Goal: Task Accomplishment & Management: Complete application form

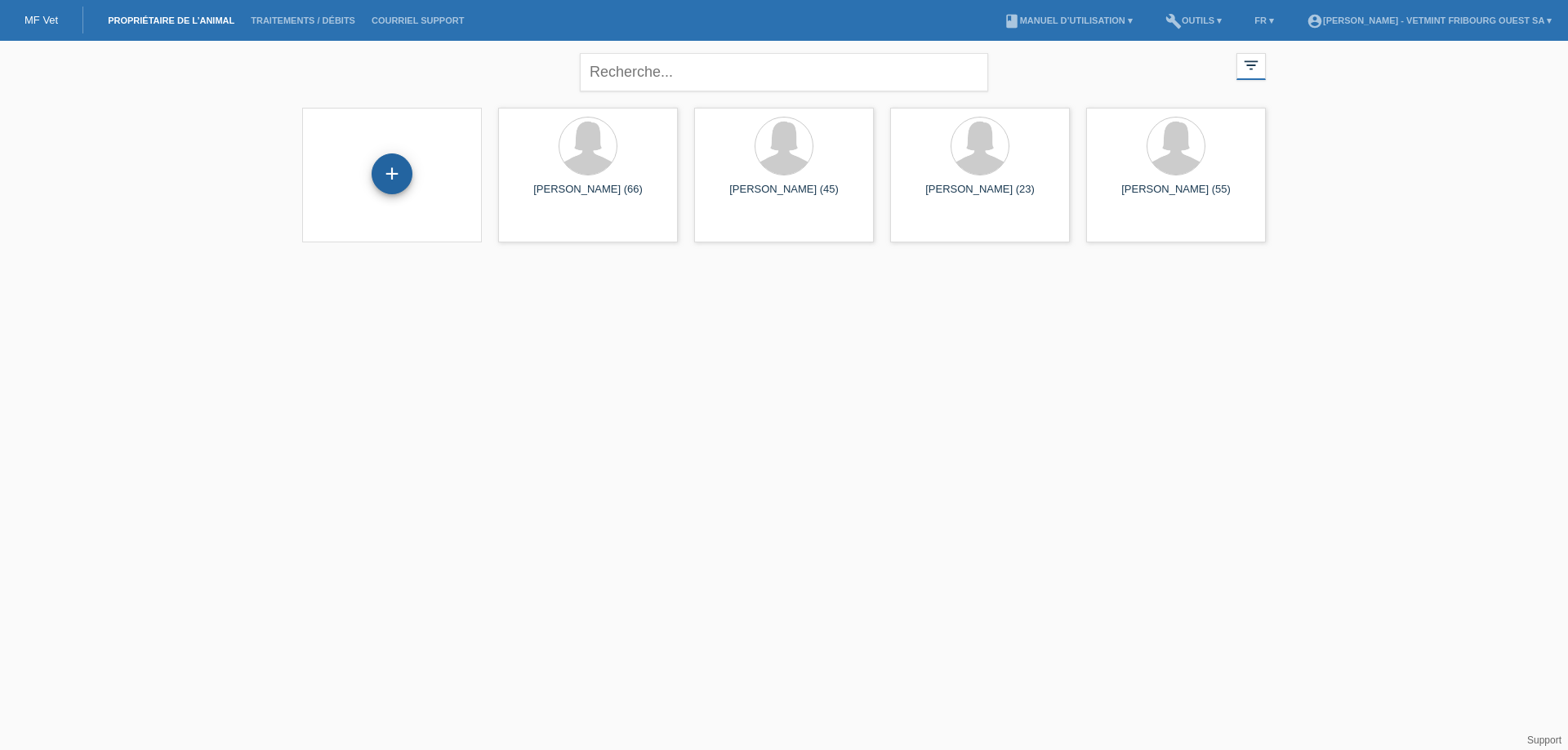
click at [393, 184] on div "+" at bounding box center [392, 174] width 41 height 41
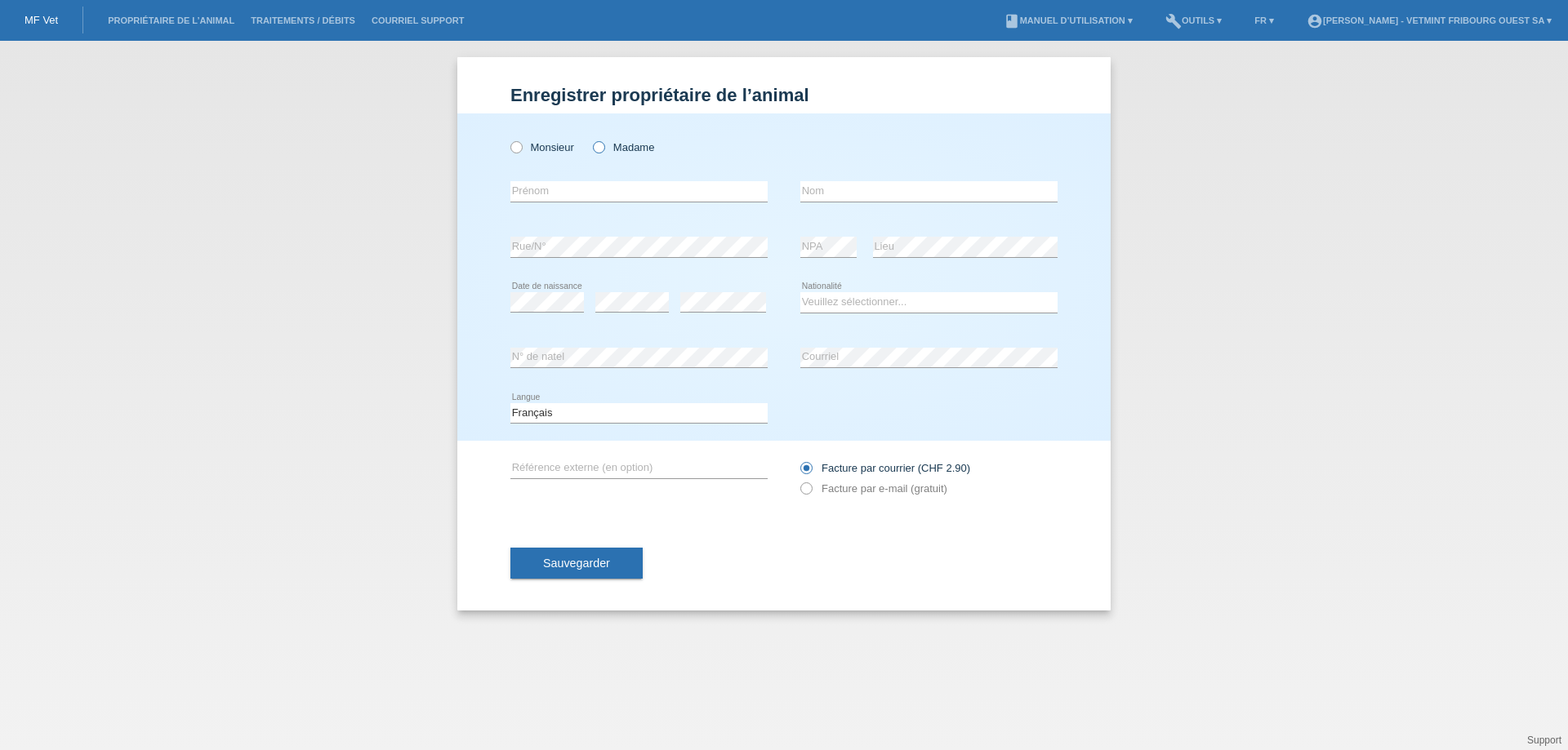
click at [590, 139] on icon at bounding box center [590, 139] width 0 height 0
click at [601, 147] on input "Madame" at bounding box center [598, 146] width 10 height 10
radio input "true"
click at [610, 191] on input "text" at bounding box center [639, 192] width 258 height 21
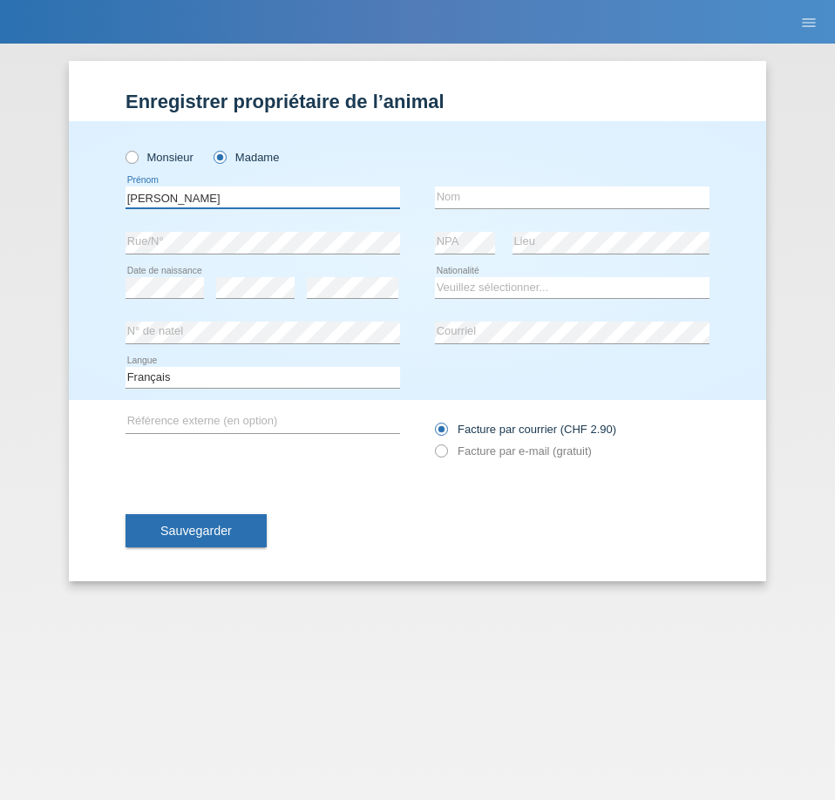
type input "[PERSON_NAME]"
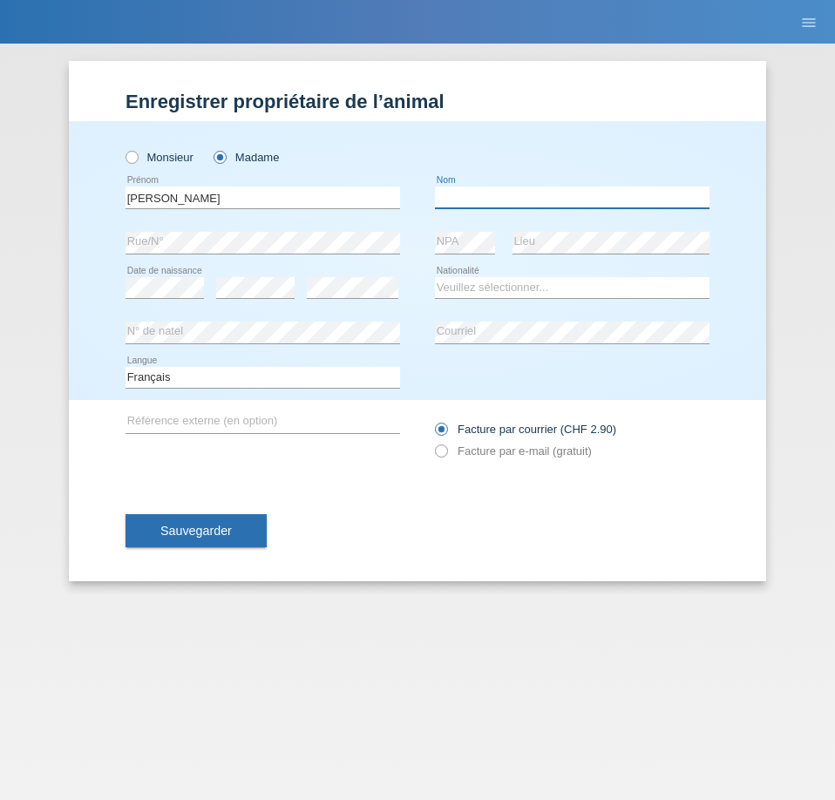
click at [493, 201] on input "text" at bounding box center [572, 198] width 275 height 22
type input "[PERSON_NAME]"
click at [513, 289] on select "Veuillez sélectionner... Suisse Allemagne Autriche Liechtenstein ------------ A…" at bounding box center [572, 287] width 275 height 21
click at [508, 290] on select "Veuillez sélectionner... Suisse Allemagne Autriche Liechtenstein ------------ A…" at bounding box center [572, 287] width 275 height 21
select select "CH"
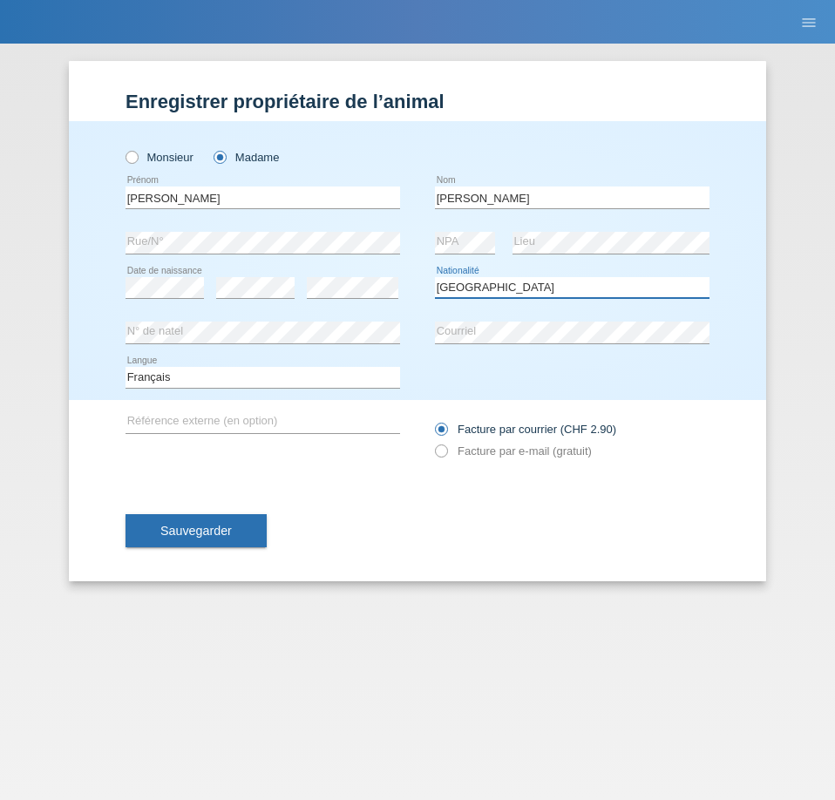
click at [435, 277] on select "Veuillez sélectionner... Suisse Allemagne Autriche Liechtenstein ------------ A…" at bounding box center [572, 287] width 275 height 21
click at [432, 442] on icon at bounding box center [432, 442] width 0 height 0
click at [442, 450] on input "Facture par e-mail (gratuit)" at bounding box center [440, 456] width 11 height 22
radio input "true"
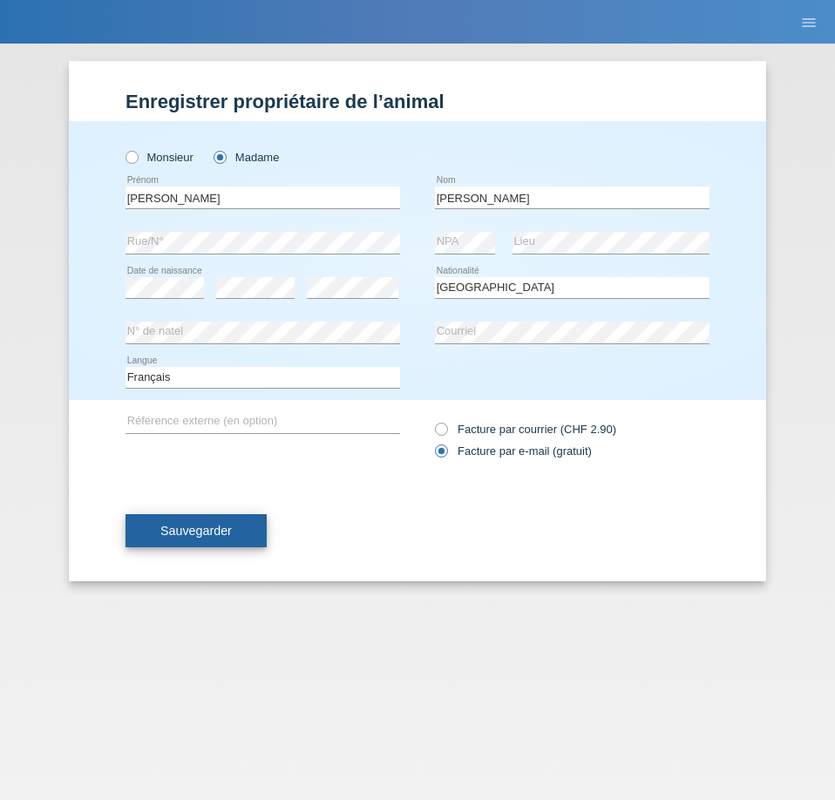
click at [201, 531] on span "Sauvegarder" at bounding box center [195, 531] width 71 height 14
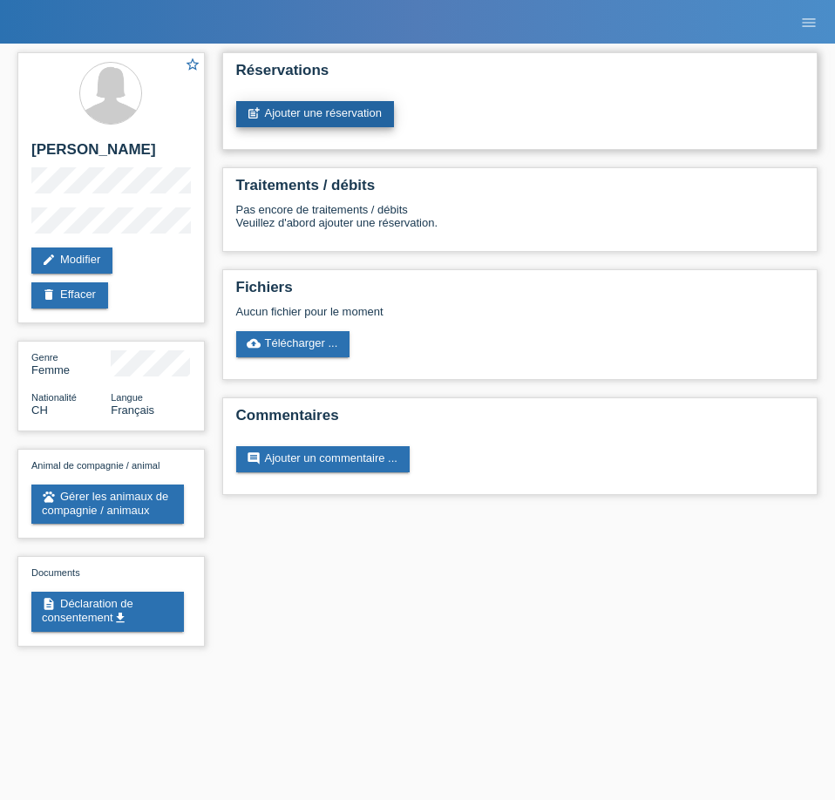
click at [345, 121] on link "post_add Ajouter une réservation" at bounding box center [315, 114] width 158 height 26
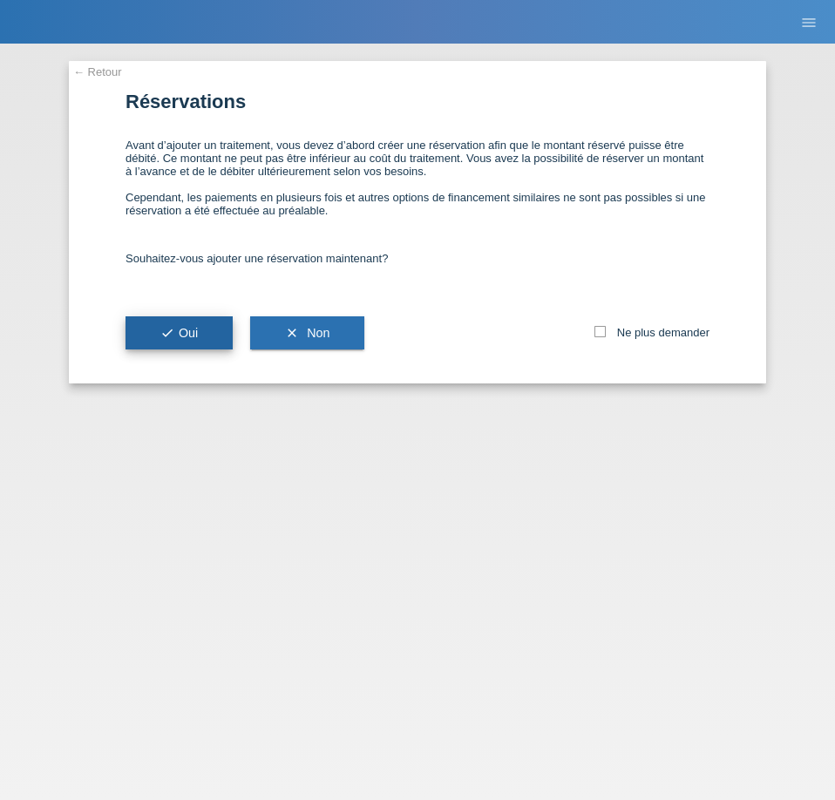
click at [186, 330] on span "check Oui" at bounding box center [178, 333] width 37 height 14
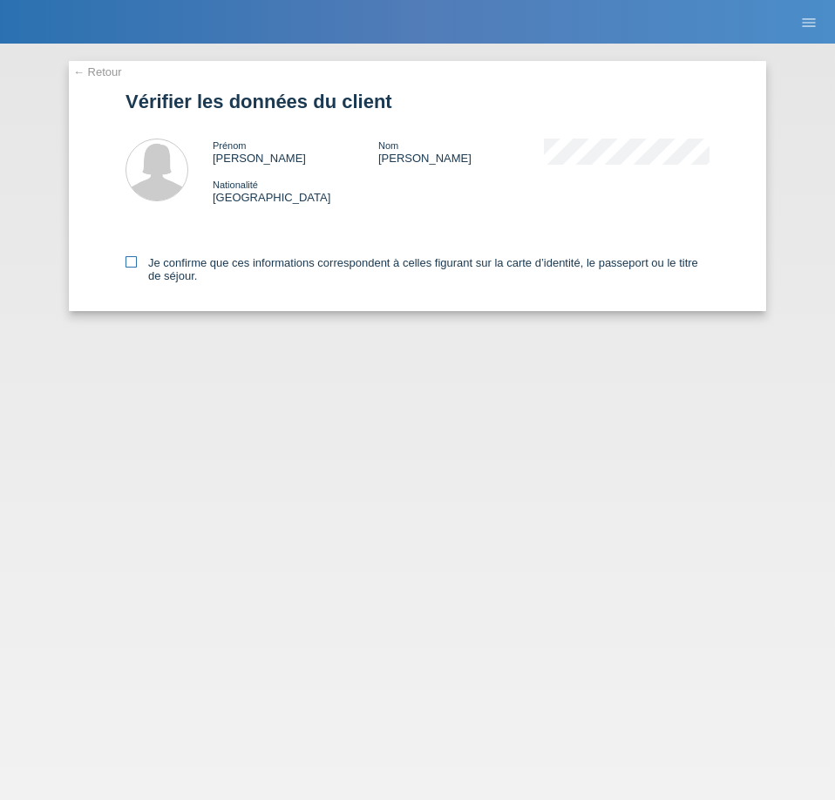
click at [197, 271] on label "Je confirme que ces informations correspondent à celles figurant sur la carte d…" at bounding box center [418, 269] width 584 height 26
click at [137, 268] on input "Je confirme que ces informations correspondent à celles figurant sur la carte d…" at bounding box center [131, 261] width 11 height 11
checkbox input "true"
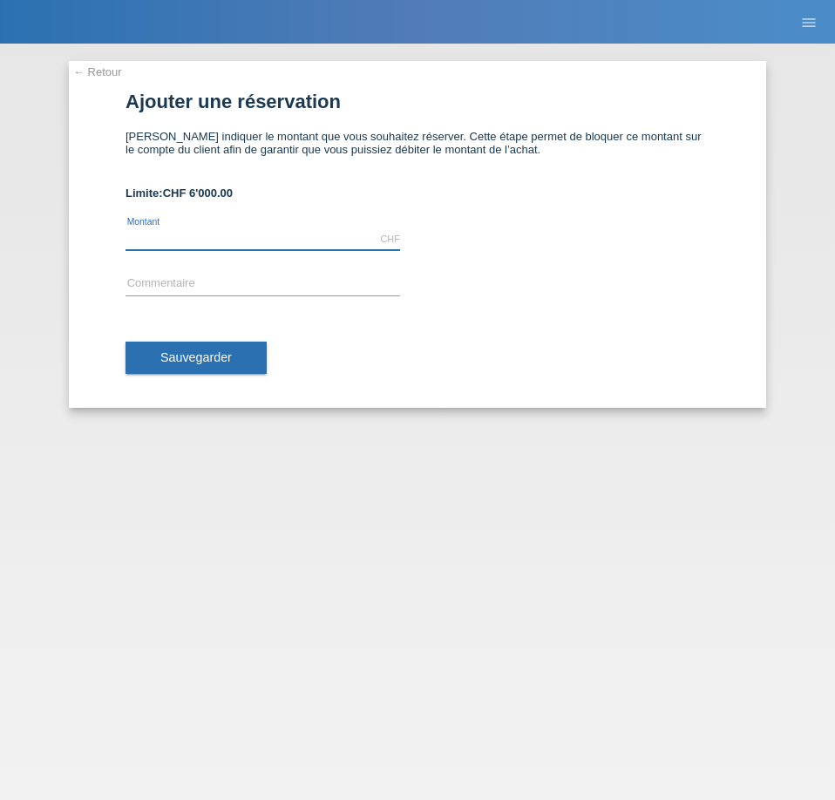
click at [202, 241] on input "text" at bounding box center [263, 239] width 275 height 22
type input "2000.00"
click at [172, 281] on input "text" at bounding box center [263, 285] width 275 height 22
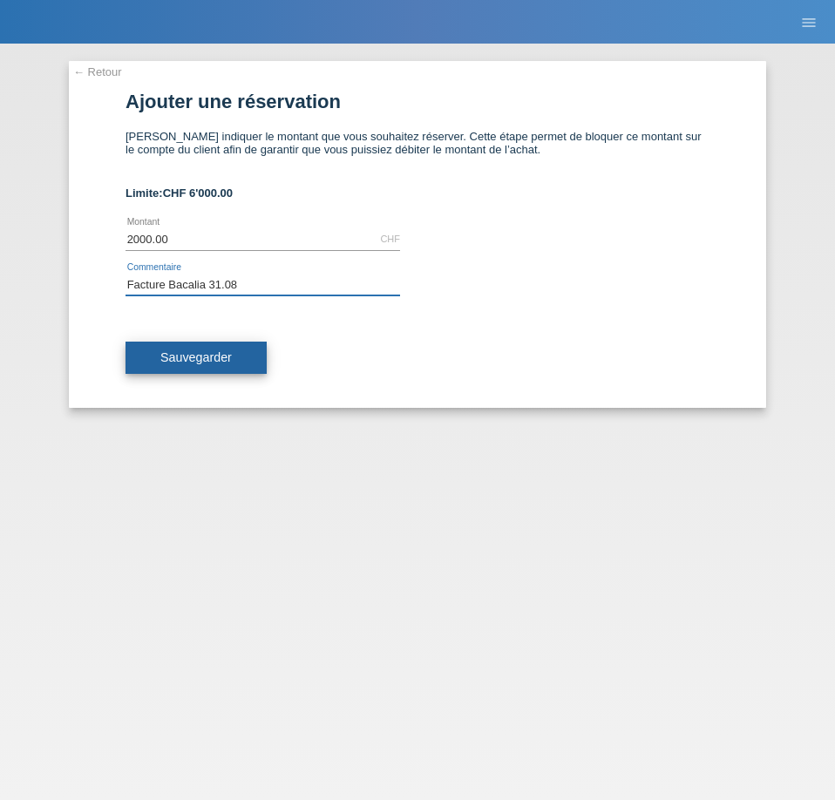
type input "Facture Bacalia 31.08"
click at [196, 355] on span "Sauvegarder" at bounding box center [195, 357] width 71 height 14
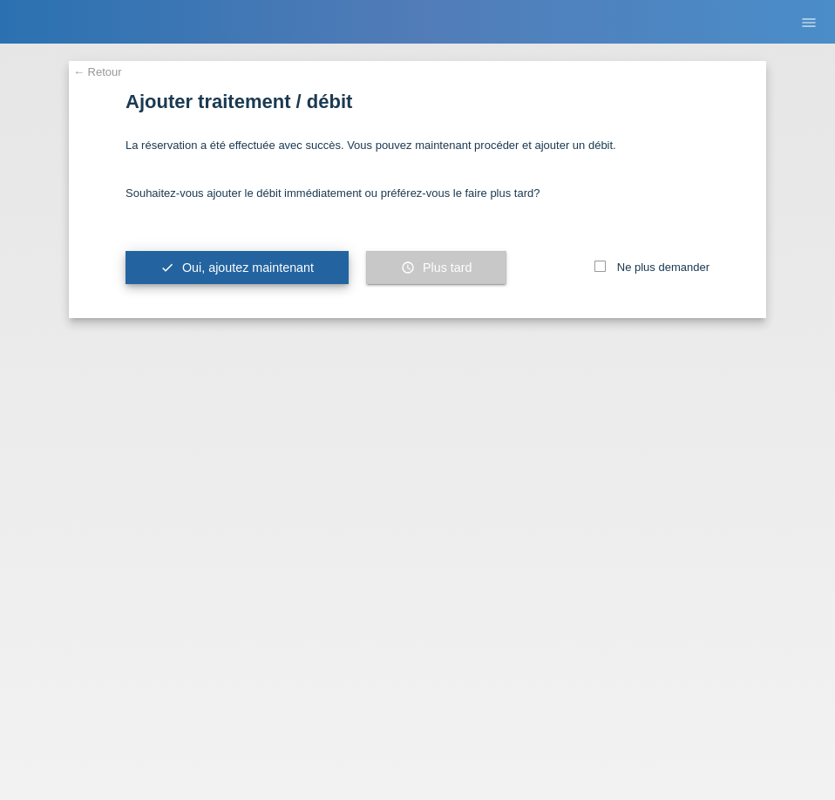
click at [221, 281] on button "check Oui, ajoutez maintenant" at bounding box center [237, 267] width 223 height 33
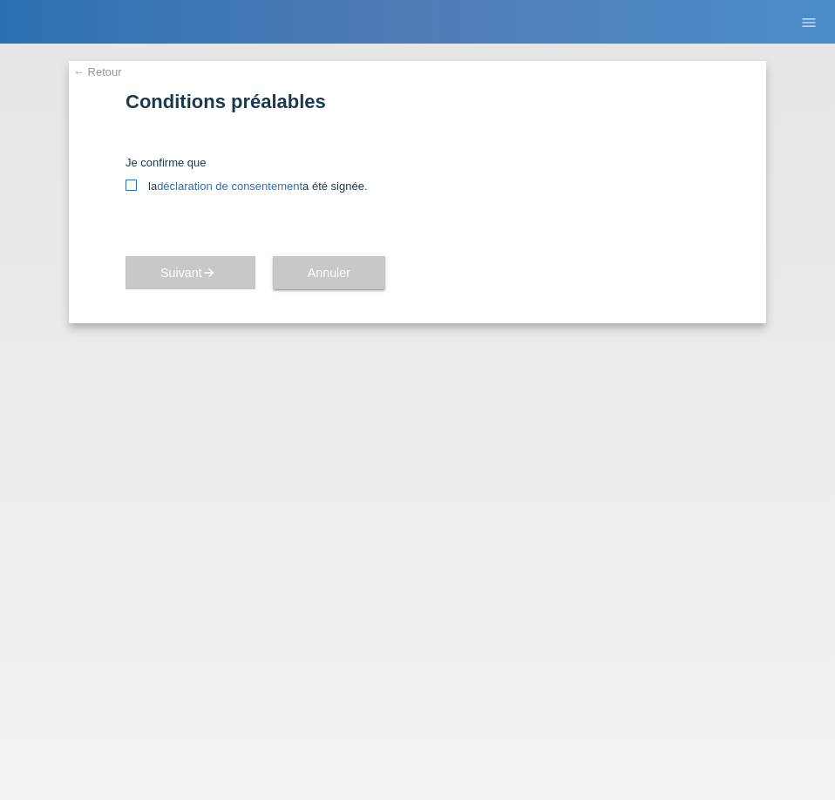
click at [205, 191] on link "déclaration de consentement" at bounding box center [230, 186] width 146 height 13
click at [133, 184] on icon at bounding box center [131, 185] width 11 height 11
click at [133, 184] on input "la déclaration de consentement a été signée." at bounding box center [131, 185] width 11 height 11
checkbox input "true"
click at [216, 275] on icon "arrow_forward" at bounding box center [209, 273] width 14 height 14
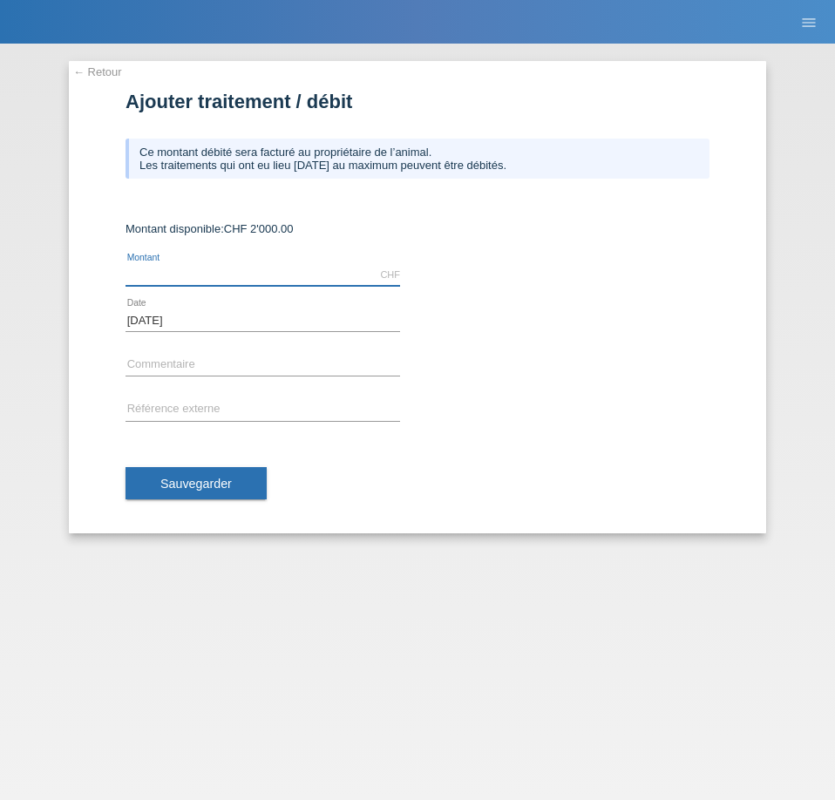
click at [171, 268] on input "text" at bounding box center [263, 275] width 275 height 22
type input "1540.30"
click at [173, 366] on input "text" at bounding box center [263, 366] width 275 height 22
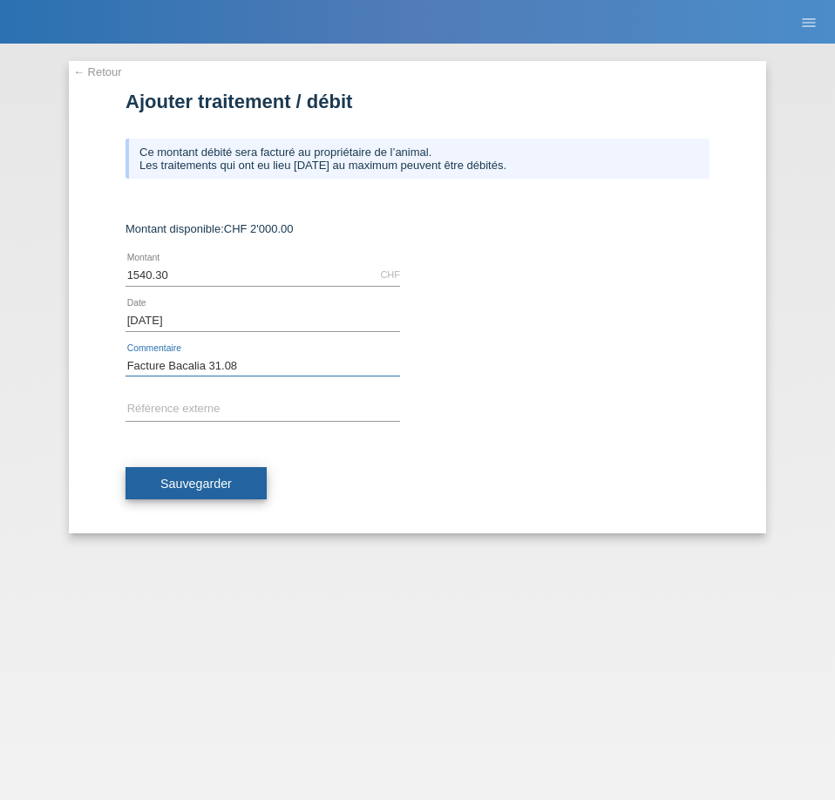
type input "Facture Bacalia 31.08"
click at [179, 491] on button "Sauvegarder" at bounding box center [196, 483] width 141 height 33
